Goal: Task Accomplishment & Management: Manage account settings

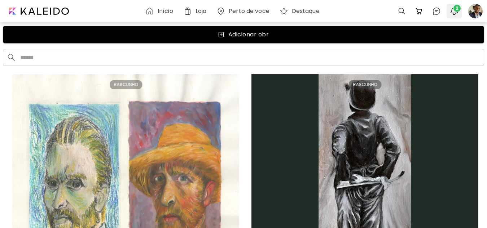
click at [459, 12] on button "2" at bounding box center [454, 11] width 12 height 12
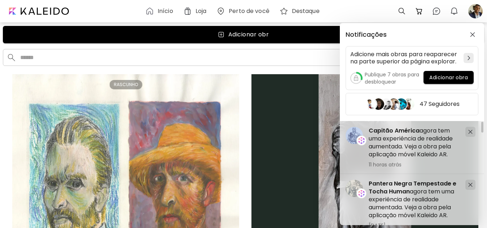
click at [238, 55] on div "Notificações Adicione mais obras para reaparecer na parte superior da página ex…" at bounding box center [243, 114] width 487 height 228
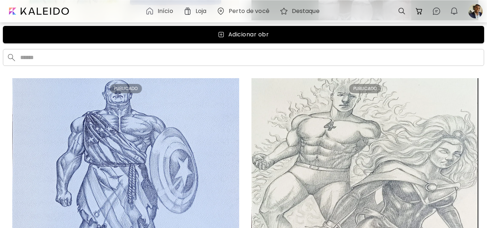
scroll to position [253, 0]
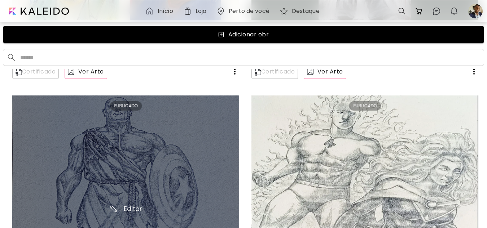
click at [123, 127] on div "Editar" at bounding box center [125, 209] width 227 height 227
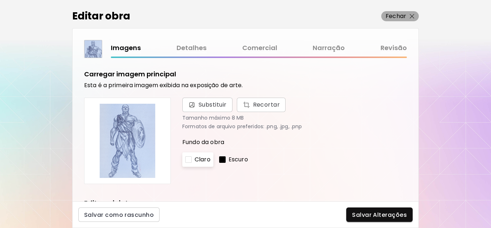
click at [408, 17] on span "Fechar" at bounding box center [399, 16] width 29 height 9
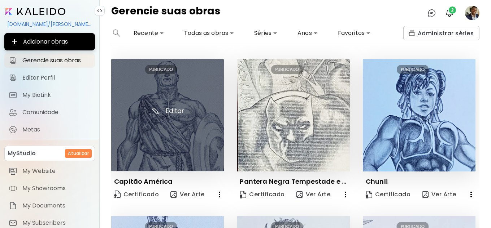
click at [154, 125] on img at bounding box center [167, 115] width 113 height 112
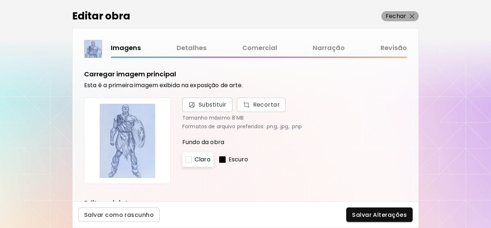
click at [409, 17] on img "button" at bounding box center [411, 16] width 5 height 5
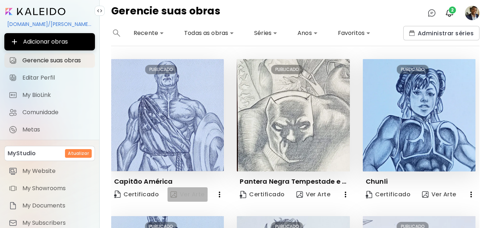
click at [188, 194] on span "Ver Arte" at bounding box center [187, 194] width 34 height 9
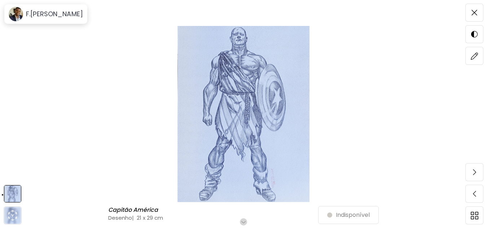
click at [265, 120] on img at bounding box center [243, 114] width 426 height 176
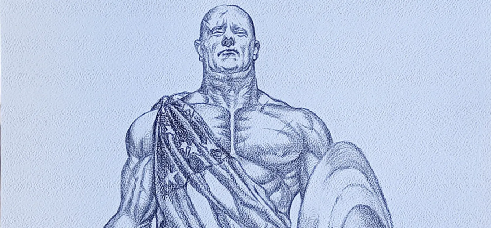
drag, startPoint x: 136, startPoint y: 36, endPoint x: 81, endPoint y: 44, distance: 55.3
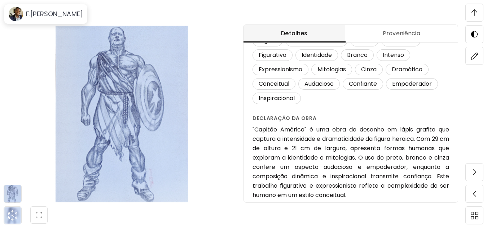
scroll to position [713, 0]
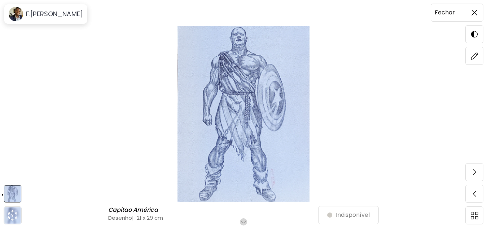
click at [478, 13] on span at bounding box center [474, 12] width 15 height 15
